Goal: Task Accomplishment & Management: Manage account settings

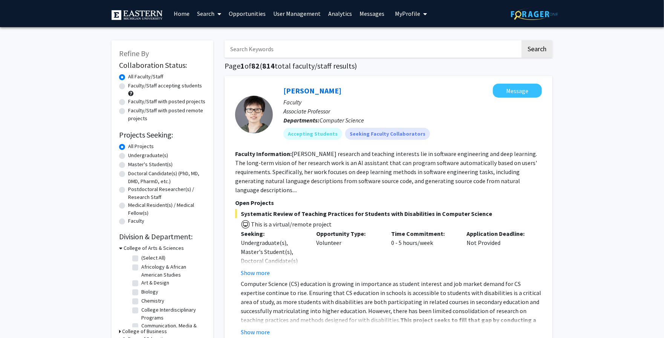
click at [179, 17] on link "Home" at bounding box center [181, 13] width 23 height 26
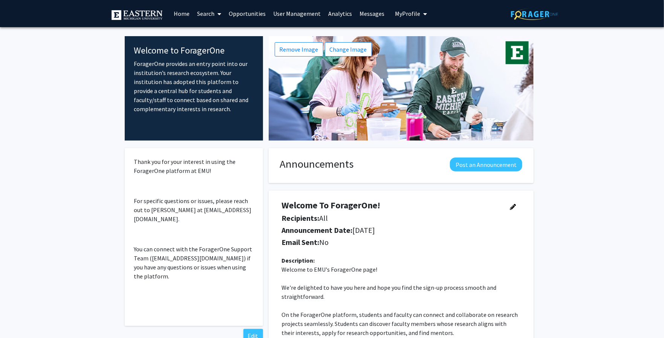
click at [298, 14] on link "User Management" at bounding box center [296, 13] width 55 height 26
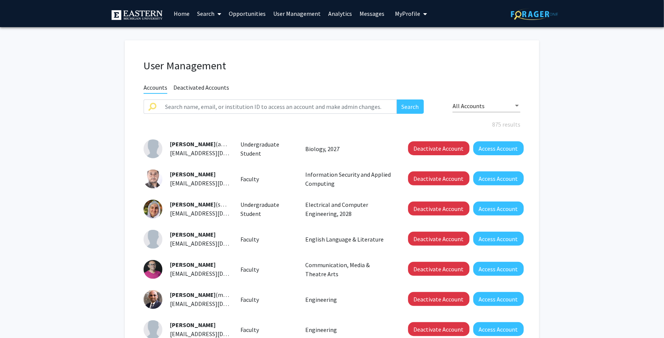
click at [486, 109] on div "All Accounts" at bounding box center [487, 103] width 68 height 17
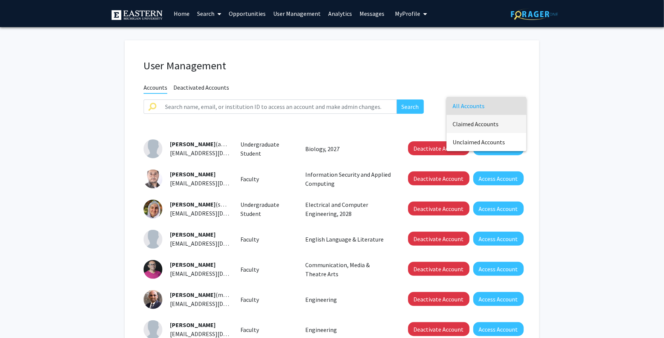
click at [481, 122] on span "Claimed Accounts" at bounding box center [487, 124] width 68 height 18
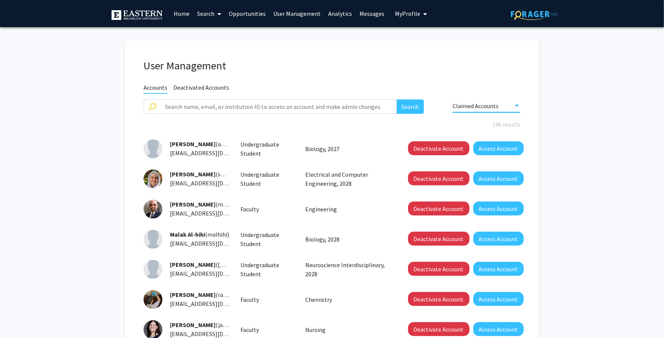
click at [336, 12] on link "Analytics" at bounding box center [339, 13] width 31 height 26
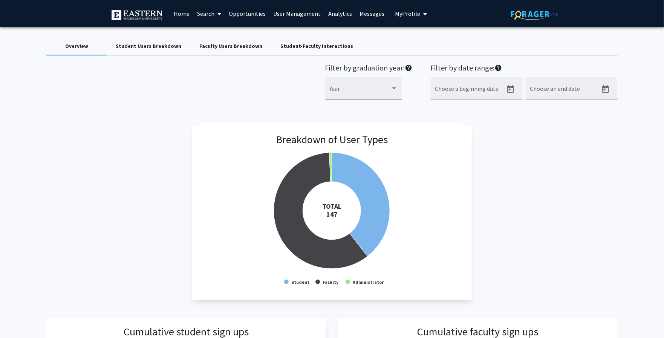
click at [300, 47] on div "Student-Faculty Interactions" at bounding box center [316, 46] width 73 height 8
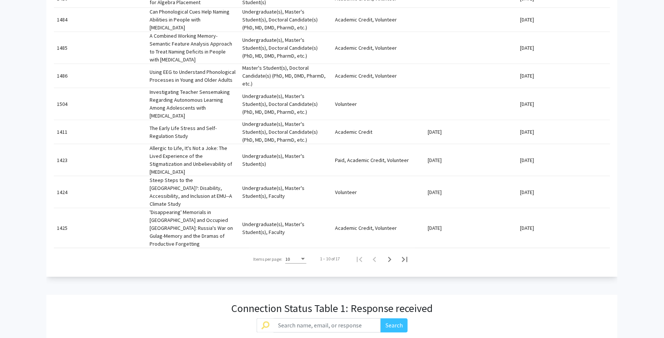
scroll to position [362, 0]
click at [391, 253] on icon "Next page" at bounding box center [389, 258] width 11 height 11
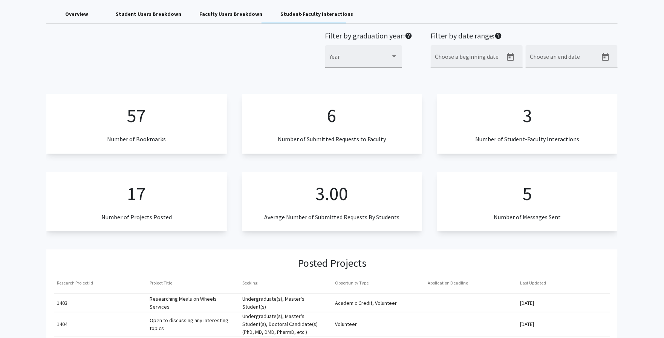
scroll to position [0, 0]
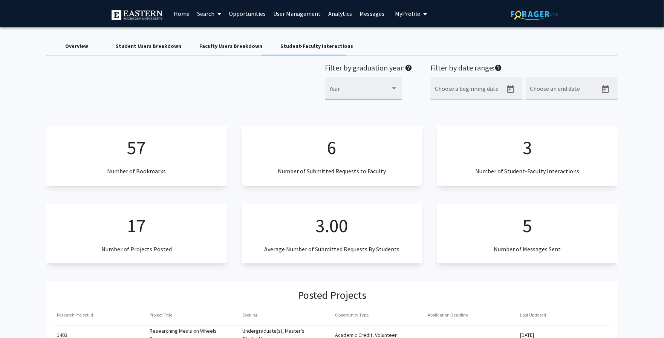
click at [182, 12] on link "Home" at bounding box center [181, 13] width 23 height 26
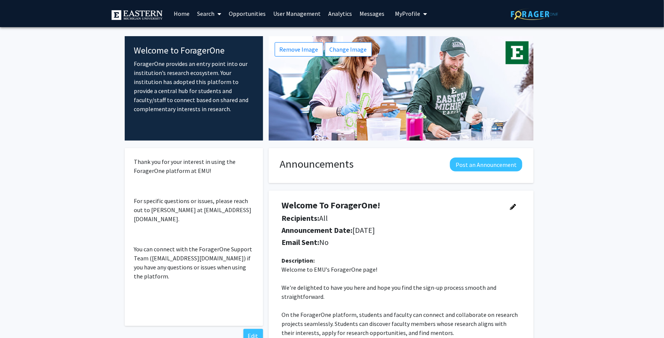
click at [304, 14] on link "User Management" at bounding box center [296, 13] width 55 height 26
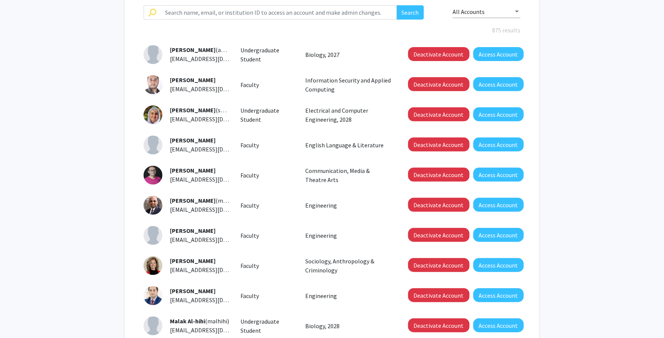
scroll to position [181, 0]
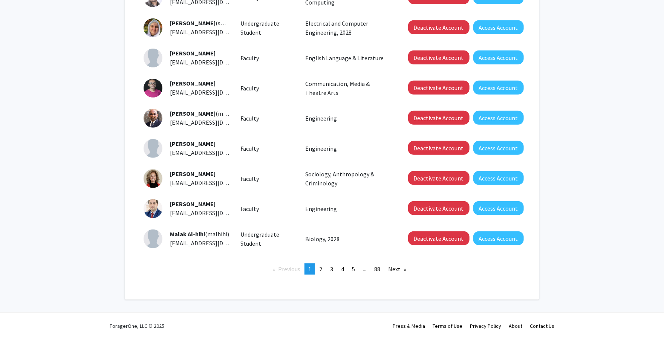
click at [153, 183] on img at bounding box center [153, 178] width 19 height 19
click at [506, 179] on button "Access Account" at bounding box center [498, 178] width 50 height 14
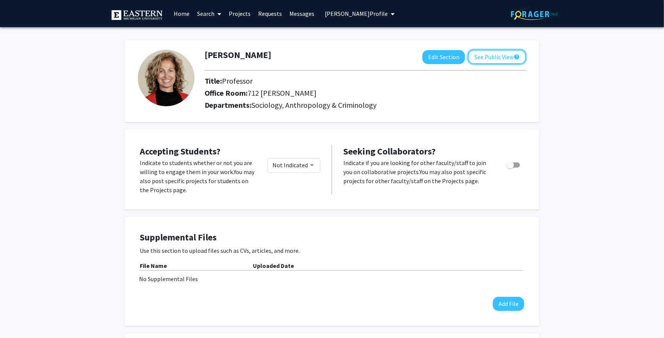
click at [495, 55] on button "See Public View help" at bounding box center [497, 57] width 58 height 14
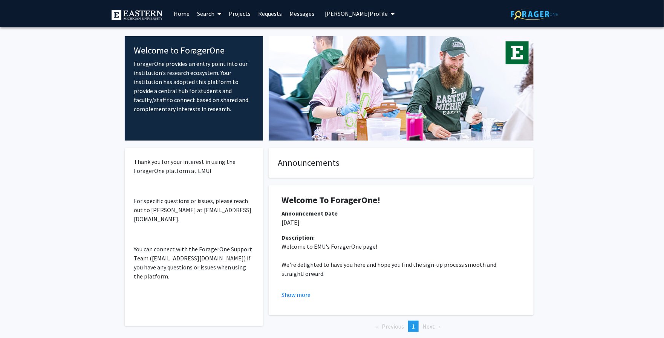
click at [352, 15] on span "[PERSON_NAME] Profile" at bounding box center [356, 14] width 63 height 8
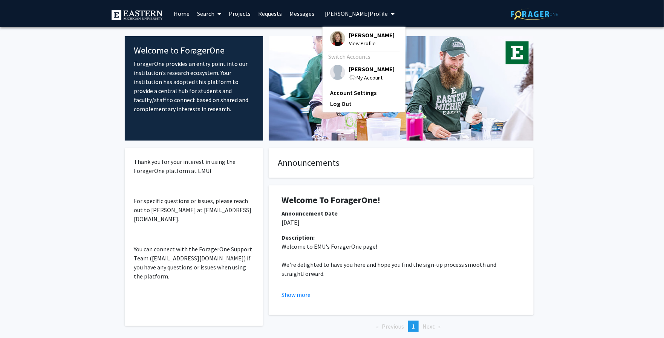
click at [361, 72] on span "[PERSON_NAME]" at bounding box center [372, 69] width 46 height 8
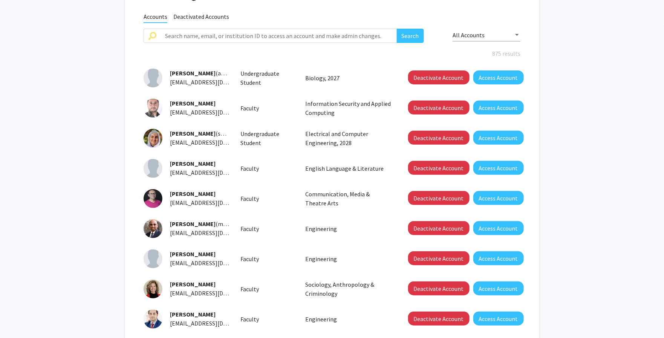
scroll to position [181, 0]
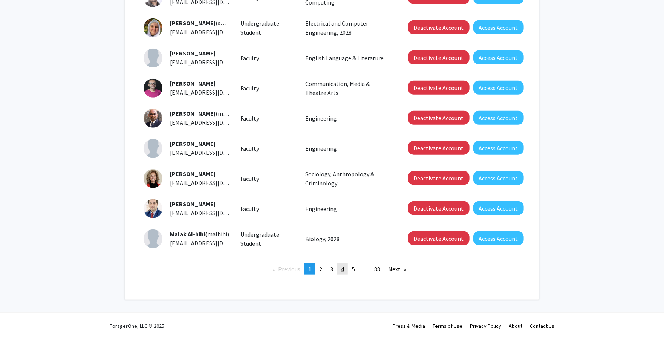
click at [338, 269] on link "page 4" at bounding box center [342, 268] width 11 height 11
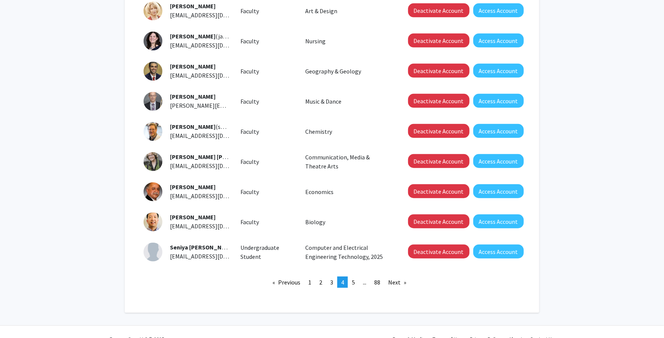
scroll to position [173, 0]
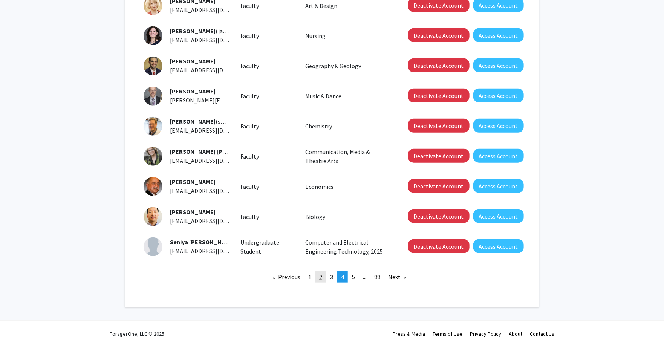
click at [324, 276] on link "page 2" at bounding box center [320, 276] width 11 height 11
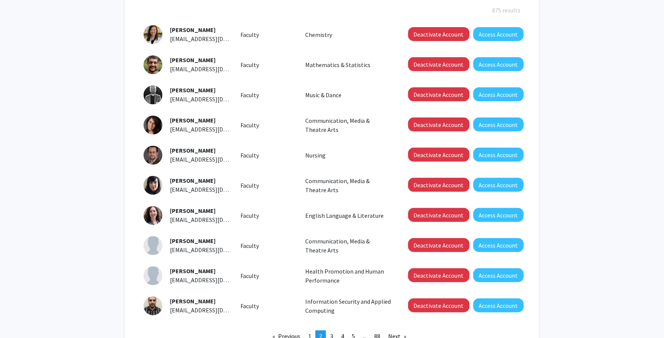
scroll to position [181, 0]
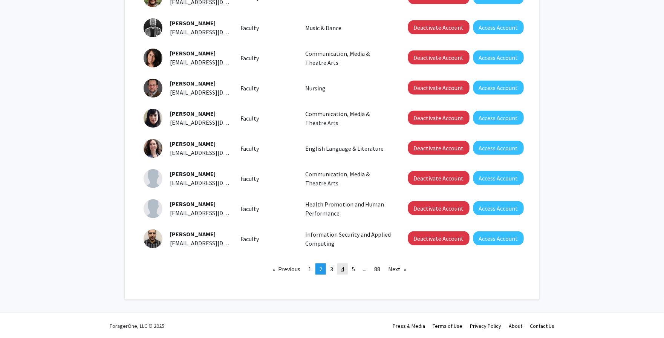
click at [345, 268] on link "page 4" at bounding box center [342, 268] width 11 height 11
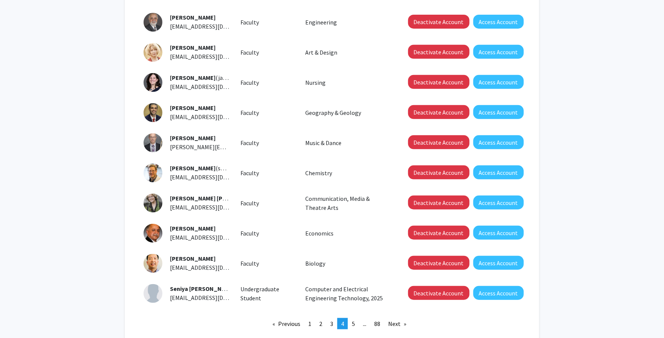
scroll to position [127, 0]
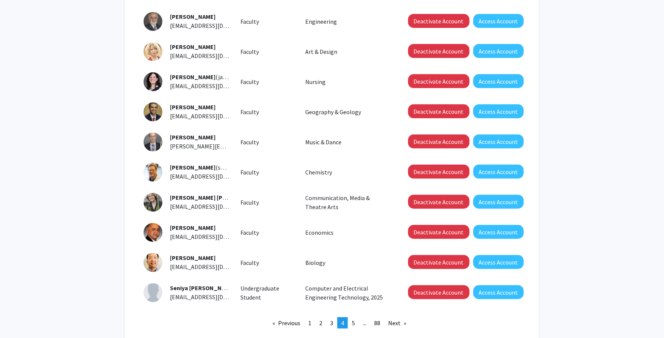
click at [183, 76] on span "[PERSON_NAME]" at bounding box center [193, 77] width 46 height 8
click at [486, 83] on button "Access Account" at bounding box center [498, 81] width 50 height 14
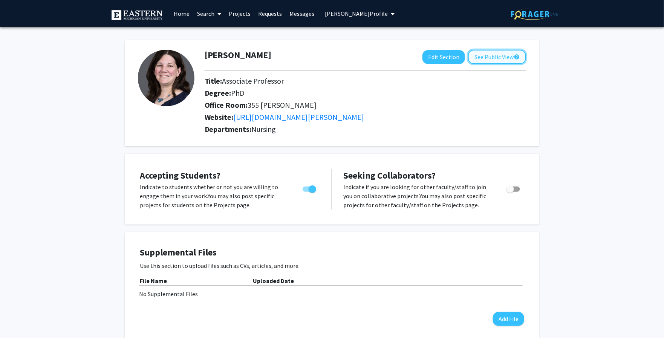
click at [483, 56] on button "See Public View help" at bounding box center [497, 57] width 58 height 14
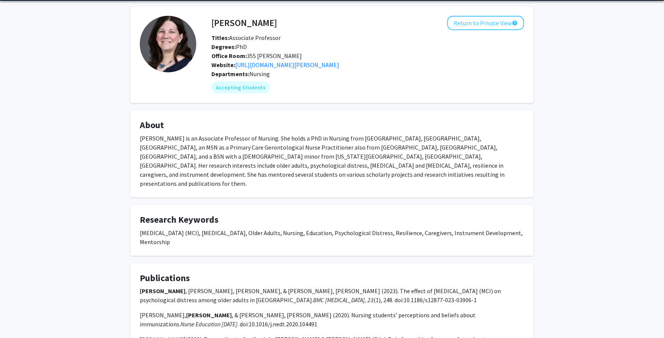
scroll to position [198, 0]
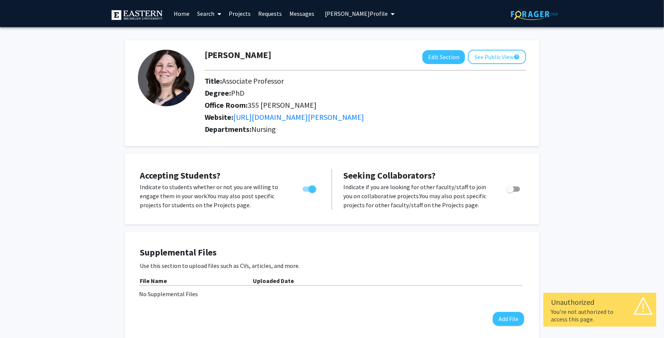
click at [363, 16] on span "[PERSON_NAME] Profile" at bounding box center [356, 14] width 63 height 8
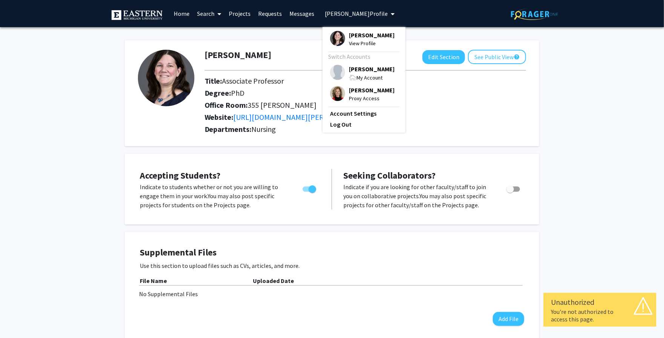
click at [379, 72] on span "[PERSON_NAME]" at bounding box center [372, 69] width 46 height 8
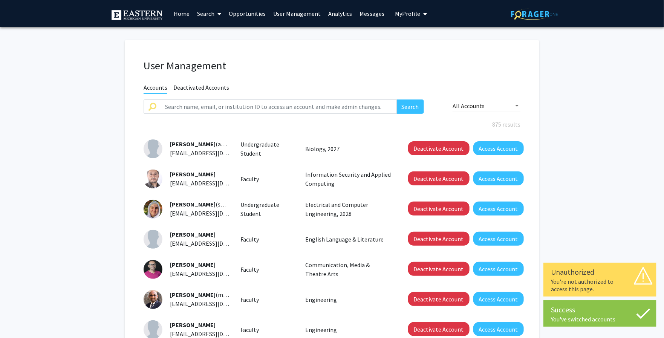
scroll to position [181, 0]
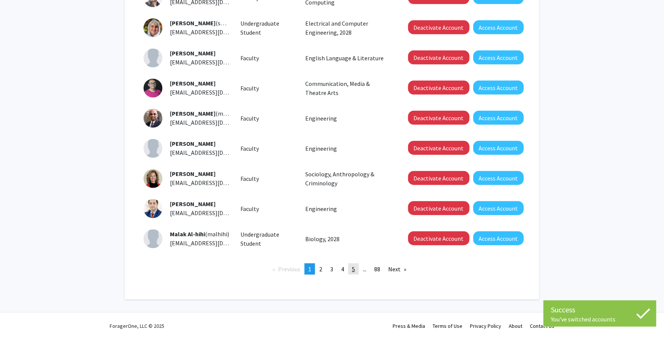
click at [352, 268] on span "5" at bounding box center [353, 269] width 3 height 8
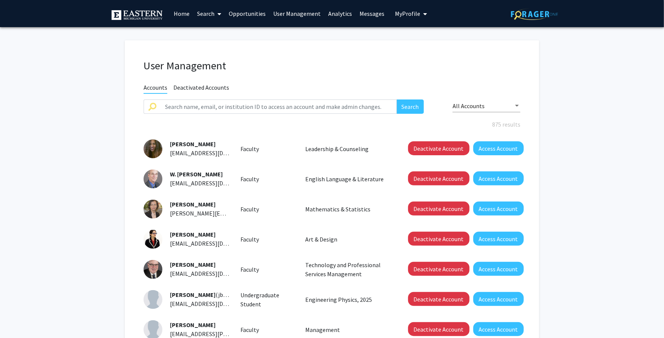
click at [341, 16] on link "Analytics" at bounding box center [339, 13] width 31 height 26
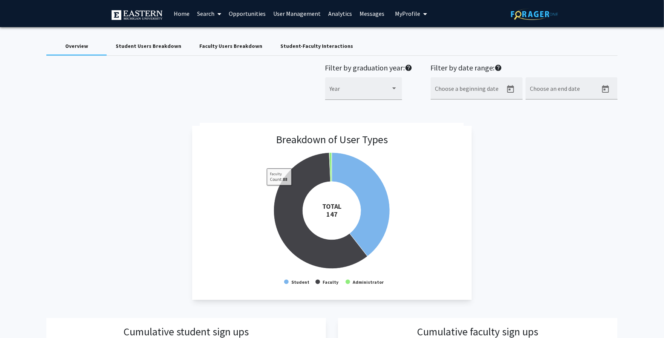
click at [216, 46] on div "Faculty Users Breakdown" at bounding box center [230, 46] width 63 height 8
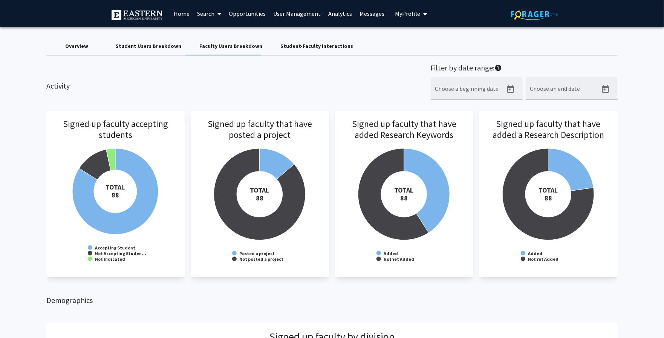
click at [81, 44] on div "Overview" at bounding box center [76, 46] width 23 height 8
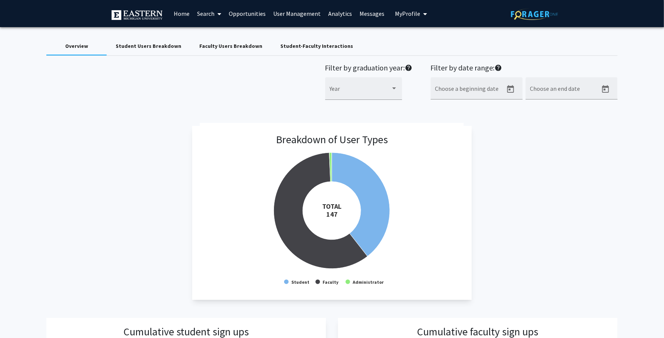
click at [294, 8] on link "User Management" at bounding box center [296, 13] width 55 height 26
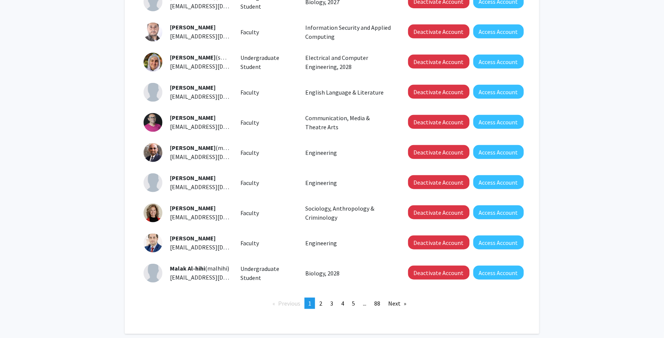
scroll to position [181, 0]
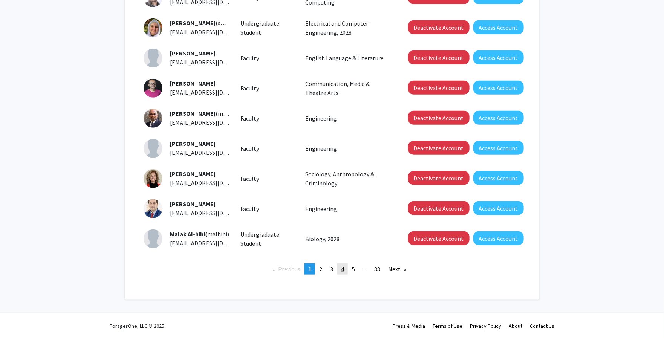
click at [343, 269] on span "4" at bounding box center [342, 269] width 3 height 8
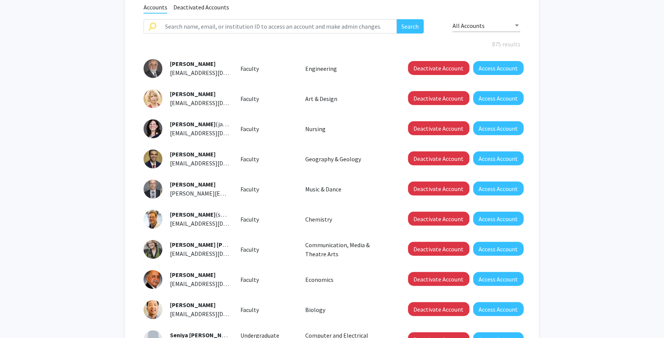
scroll to position [181, 0]
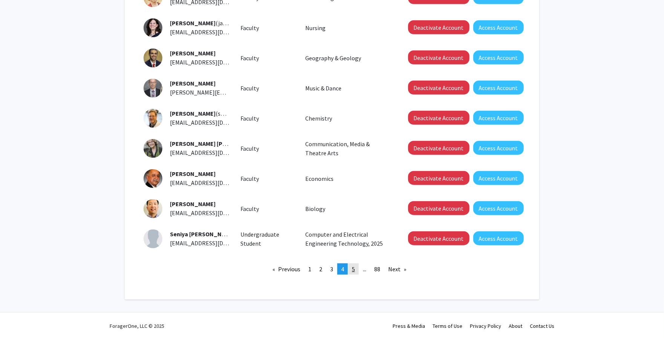
click at [351, 265] on link "page 5" at bounding box center [353, 268] width 11 height 11
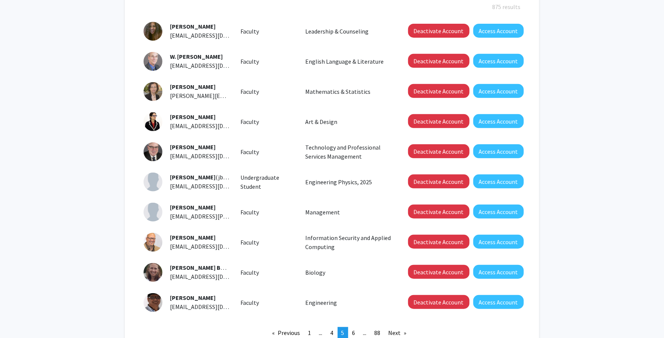
scroll to position [124, 0]
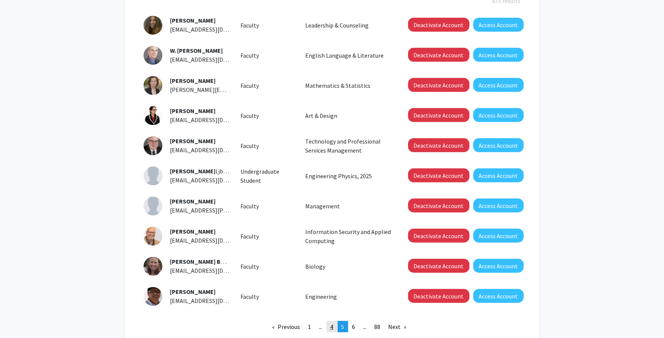
click at [331, 324] on span "4" at bounding box center [331, 327] width 3 height 8
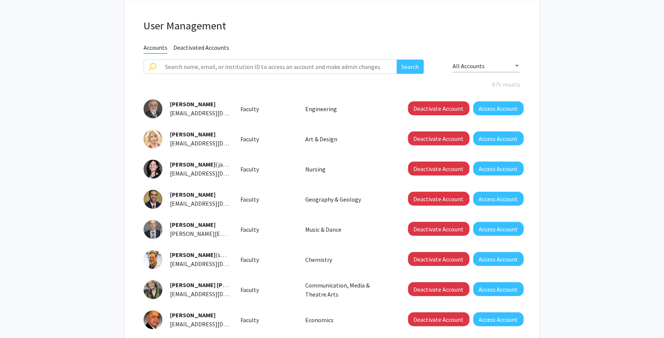
scroll to position [53, 0]
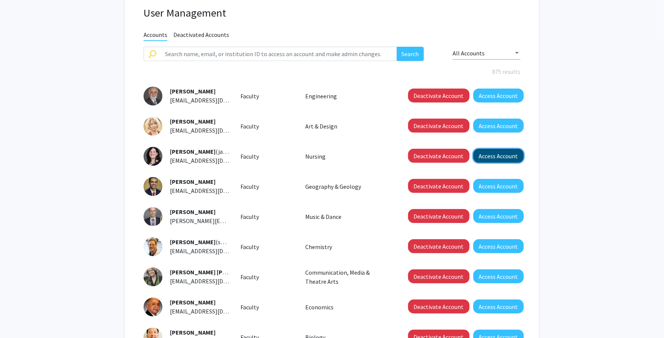
click at [499, 155] on button "Access Account" at bounding box center [498, 156] width 50 height 14
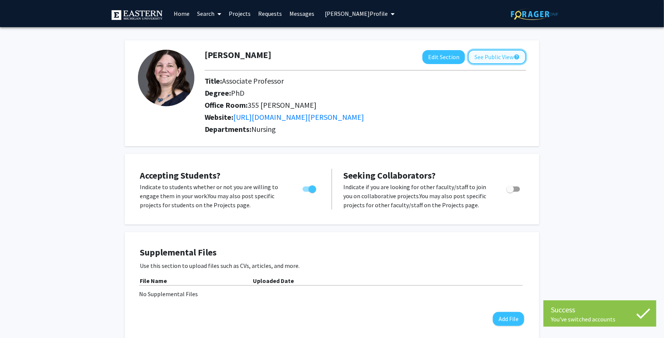
click at [499, 56] on button "See Public View help" at bounding box center [497, 57] width 58 height 14
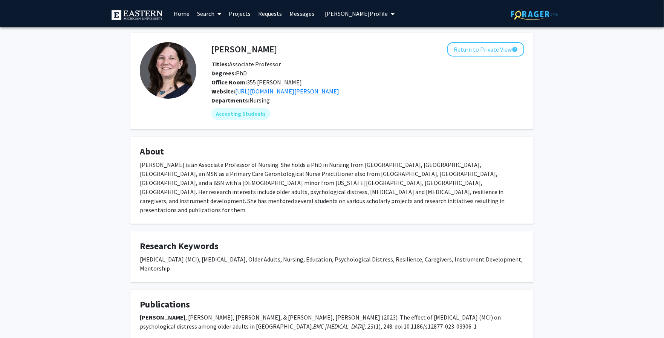
click at [362, 13] on span "[PERSON_NAME] Profile" at bounding box center [356, 14] width 63 height 8
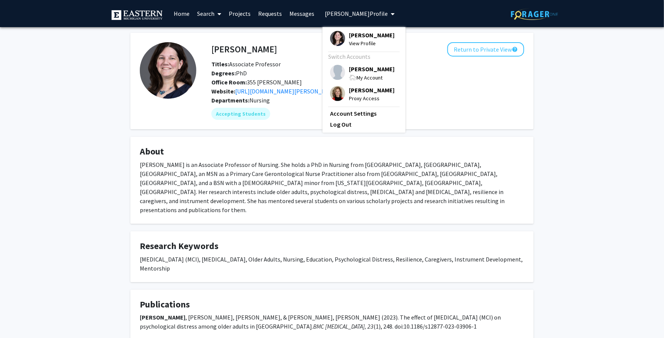
click at [358, 77] on span "My Account" at bounding box center [369, 77] width 26 height 7
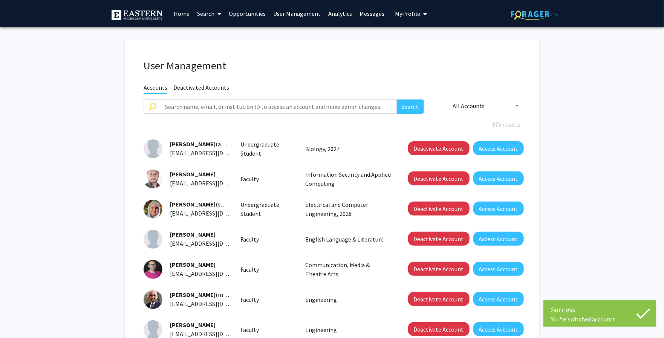
click at [336, 16] on link "Analytics" at bounding box center [339, 13] width 31 height 26
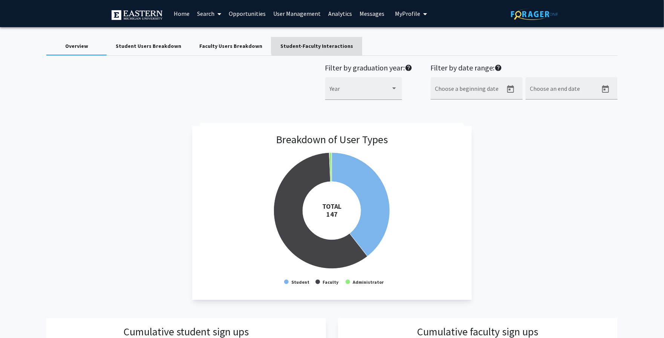
click at [311, 44] on div "Student-Faculty Interactions" at bounding box center [316, 46] width 73 height 8
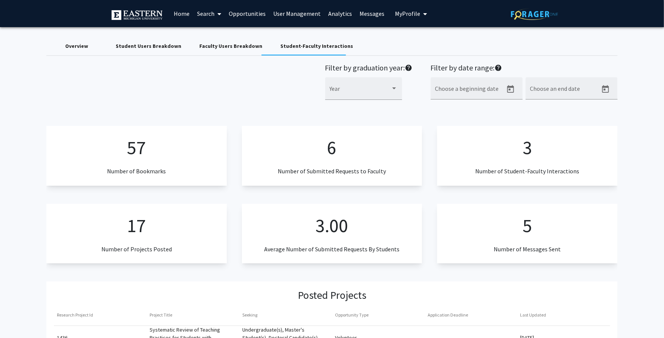
click at [312, 15] on link "User Management" at bounding box center [296, 13] width 55 height 26
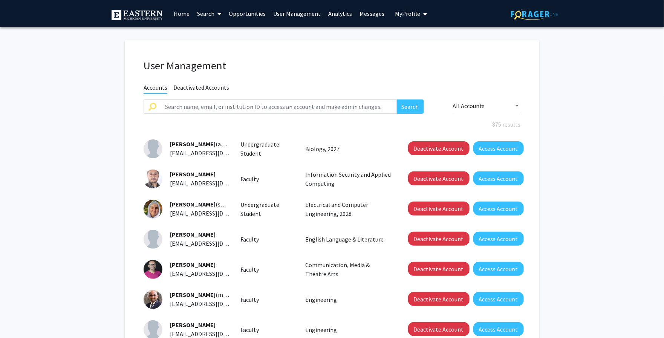
click at [188, 11] on link "Home" at bounding box center [181, 13] width 23 height 26
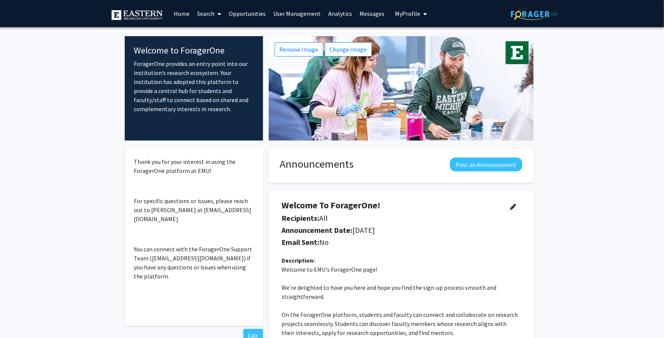
click at [405, 12] on span "My Profile" at bounding box center [407, 14] width 25 height 8
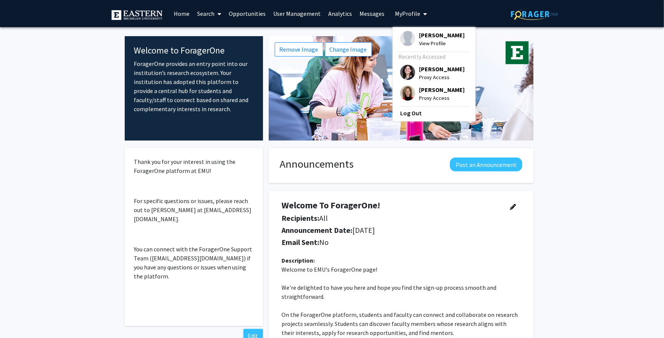
click at [412, 39] on div "[PERSON_NAME] View Profile" at bounding box center [432, 39] width 64 height 17
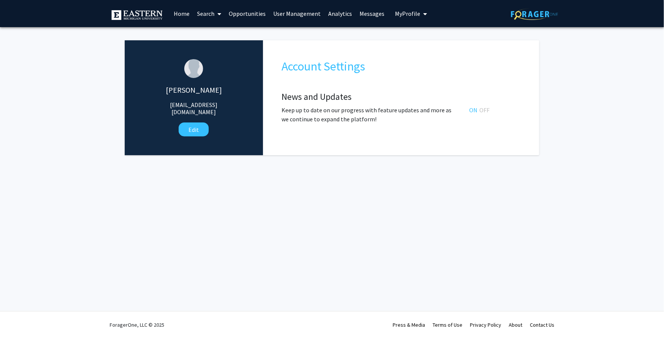
click at [179, 11] on link "Home" at bounding box center [181, 13] width 23 height 26
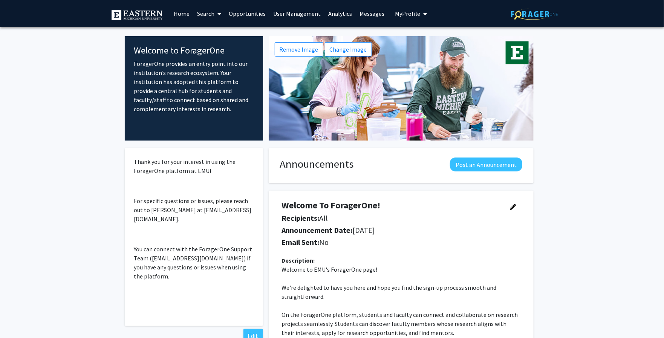
click at [204, 18] on link "Search" at bounding box center [209, 13] width 32 height 26
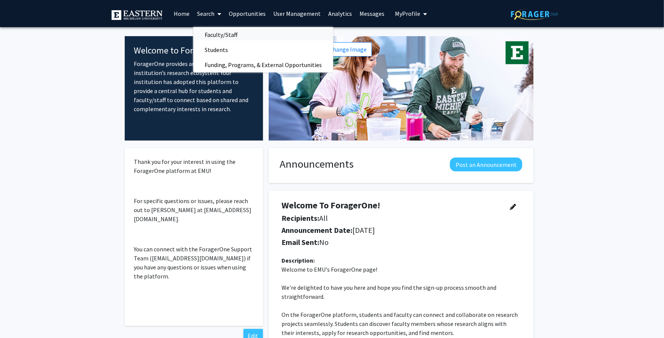
click at [205, 38] on span "Faculty/Staff" at bounding box center [220, 34] width 55 height 15
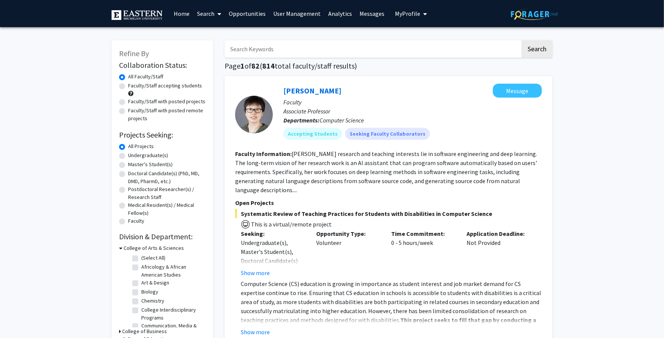
click at [183, 17] on link "Home" at bounding box center [181, 13] width 23 height 26
